Goal: Transaction & Acquisition: Book appointment/travel/reservation

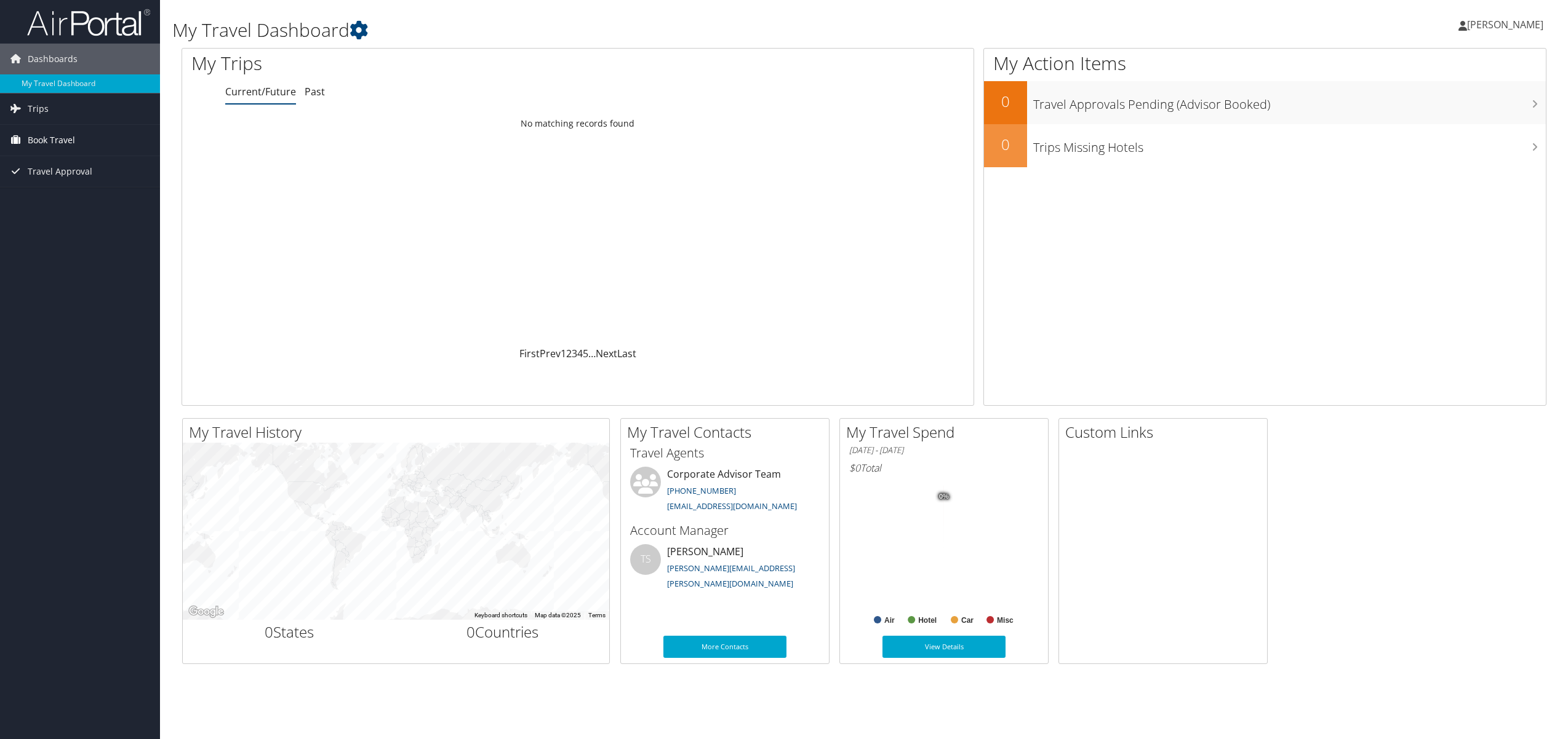
click at [66, 139] on span "Book Travel" at bounding box center [51, 140] width 48 height 31
click at [1505, 24] on span "[PERSON_NAME]" at bounding box center [1505, 24] width 76 height 14
click at [1253, 259] on div "My Action Items 0 Travel Approvals Pending (Advisor Booked) 0 Trips Missing Hot…" at bounding box center [1265, 227] width 563 height 358
click at [1497, 25] on span "[PERSON_NAME]" at bounding box center [1505, 24] width 76 height 14
click at [1430, 111] on link "View Travel Profile" at bounding box center [1474, 110] width 137 height 21
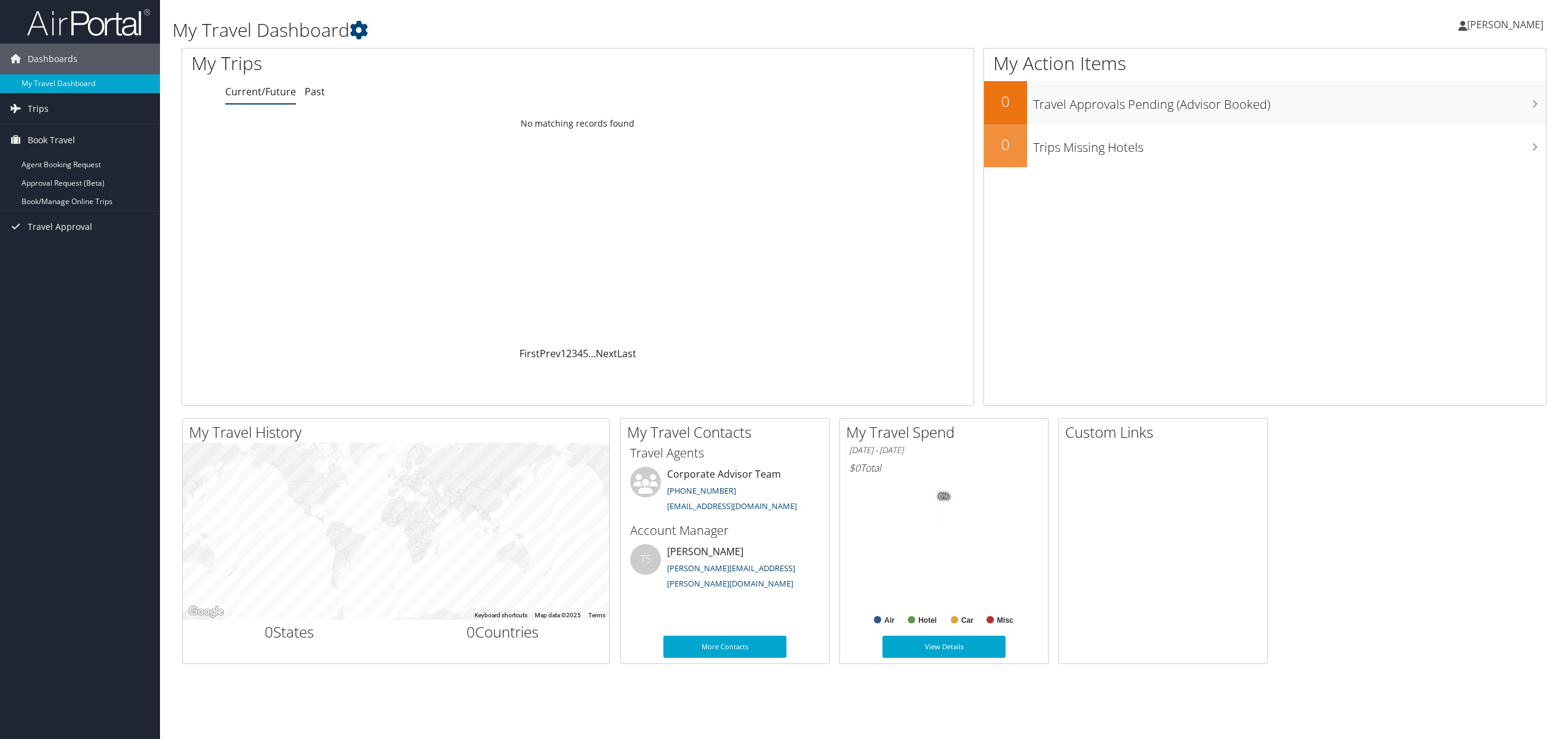
click at [1497, 29] on span "[PERSON_NAME]" at bounding box center [1505, 24] width 76 height 14
click at [1437, 111] on link "View Travel Profile" at bounding box center [1474, 110] width 137 height 21
click at [31, 110] on span "Trips" at bounding box center [38, 109] width 21 height 31
click at [75, 62] on span "Dashboards" at bounding box center [52, 59] width 50 height 31
